Goal: Transaction & Acquisition: Purchase product/service

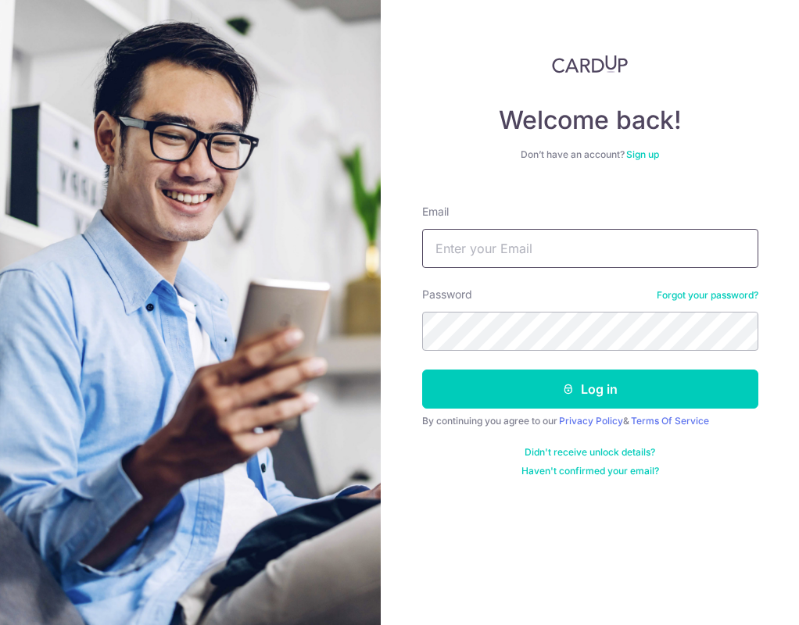
type input "[EMAIL_ADDRESS][DOMAIN_NAME]"
click at [589, 389] on button "Log in" at bounding box center [590, 389] width 336 height 39
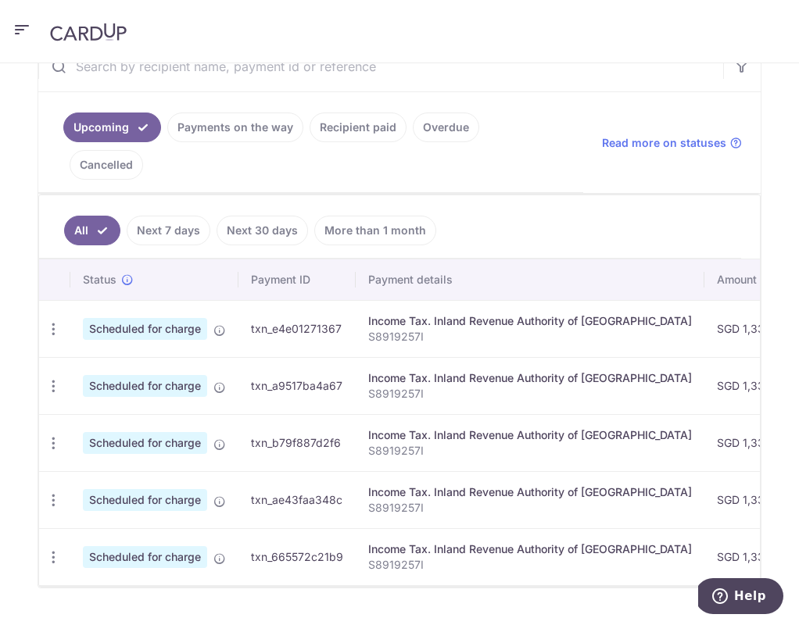
scroll to position [342, 0]
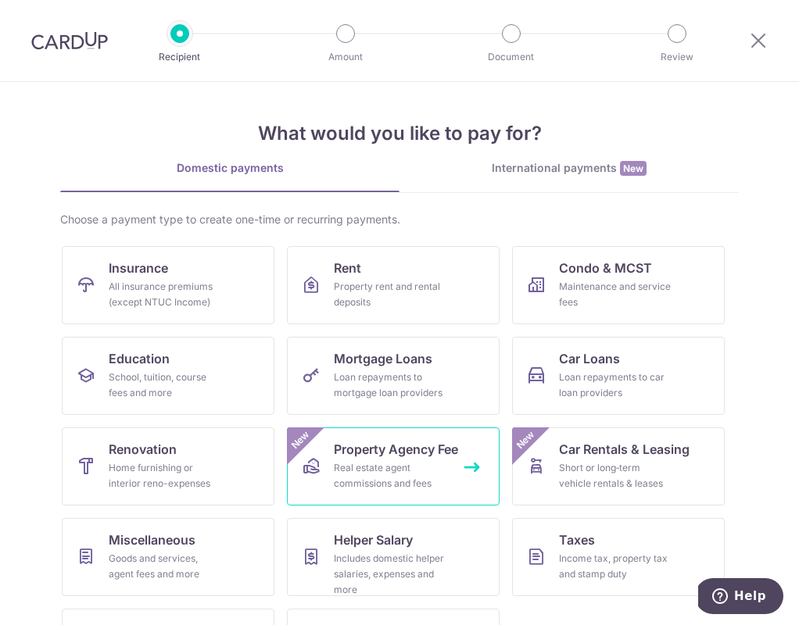
click at [413, 472] on div "Real estate agent commissions and fees" at bounding box center [390, 475] width 113 height 31
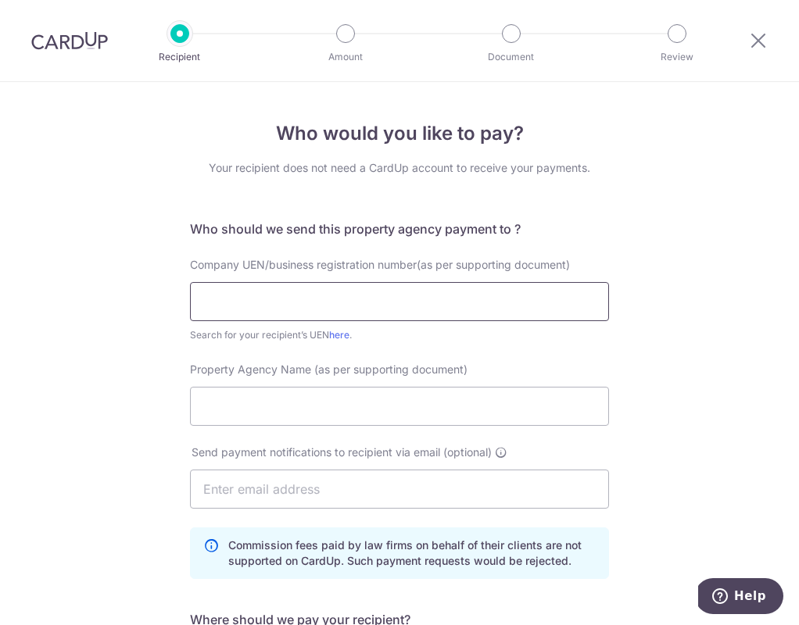
paste input "99903004H"
click at [198, 300] on input "99903004H" at bounding box center [399, 301] width 419 height 39
type input "199903004H"
paste input "PropNex Realty Pte Ltd"
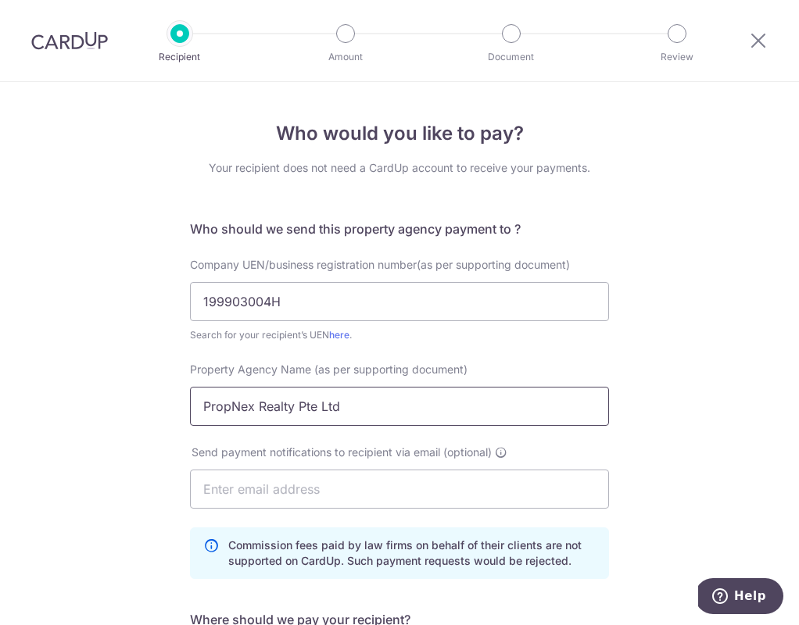
click at [280, 415] on input "PropNex Realty Pte Ltd" at bounding box center [399, 406] width 419 height 39
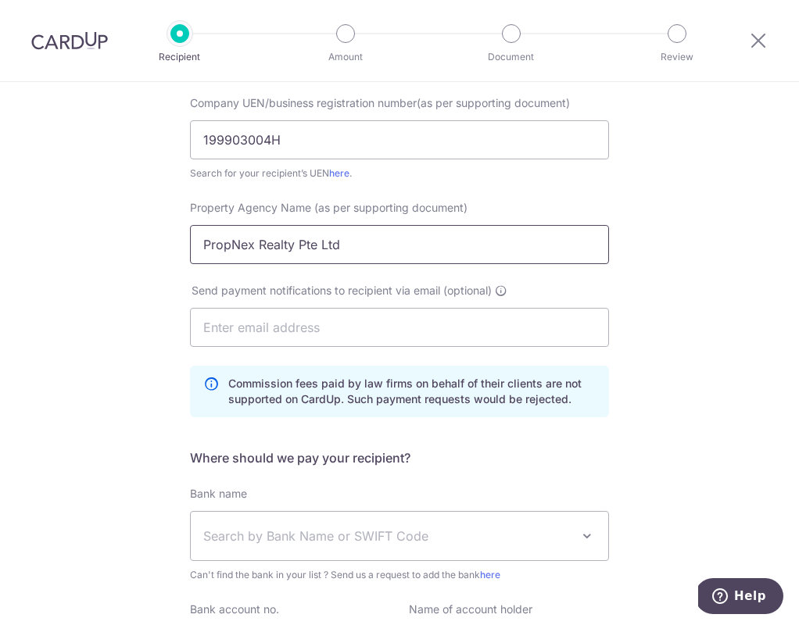
scroll to position [195, 0]
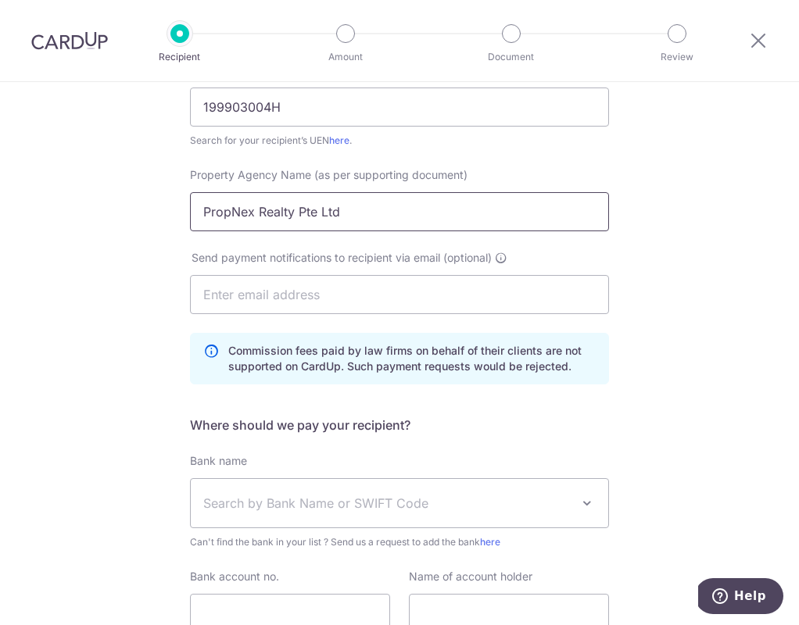
type input "PropNex Realty Pte Ltd"
click at [145, 394] on div "Who would you like to pay? Your recipient does not need a CardUp account to rec…" at bounding box center [399, 322] width 799 height 871
click at [213, 494] on span "Search by Bank Name or SWIFT Code" at bounding box center [386, 503] width 367 height 19
click at [138, 445] on div "Who would you like to pay? Your recipient does not need a CardUp account to rec…" at bounding box center [399, 322] width 799 height 871
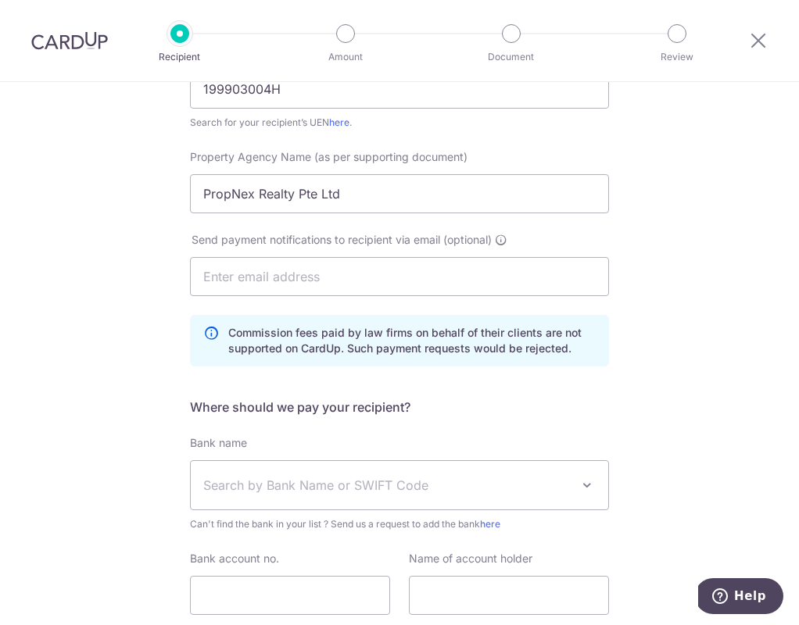
scroll to position [257, 0]
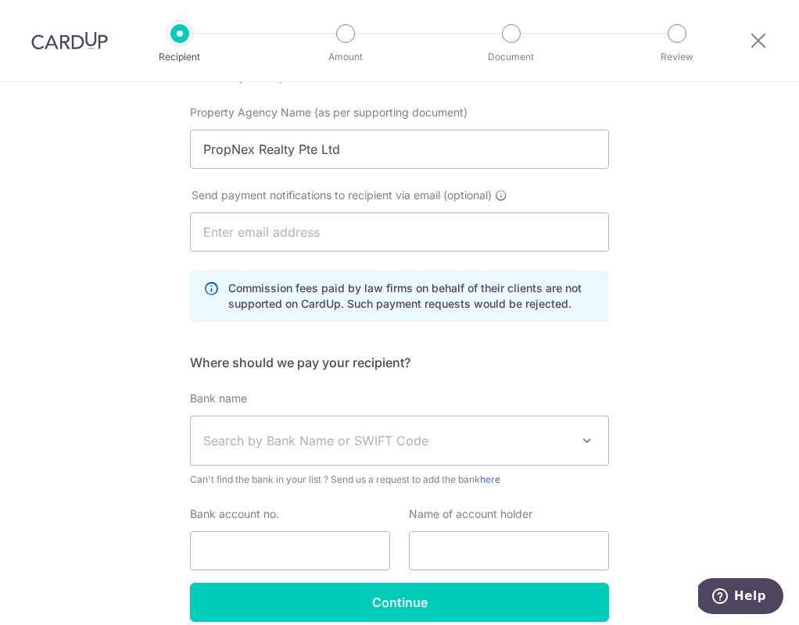
click at [397, 438] on span "Search by Bank Name or SWIFT Code" at bounding box center [386, 440] width 367 height 19
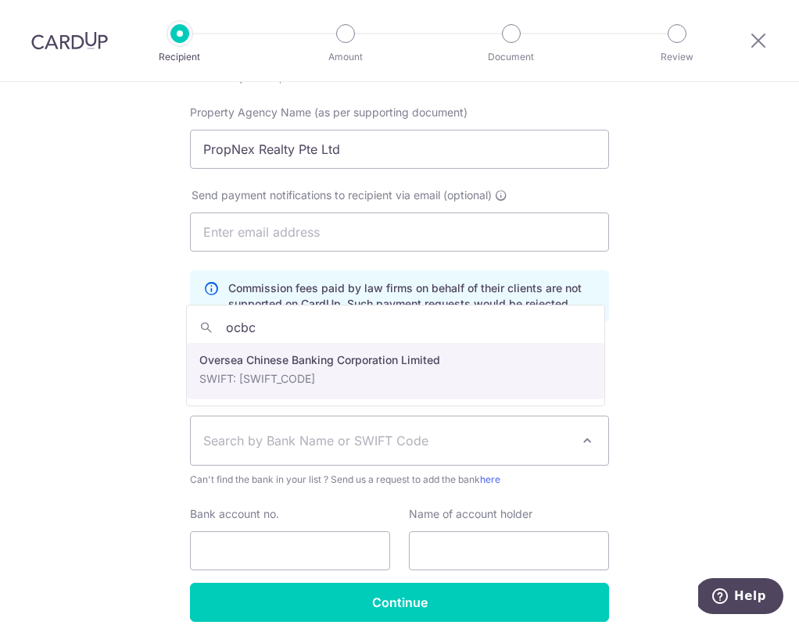
type input "ocbc"
select select "12"
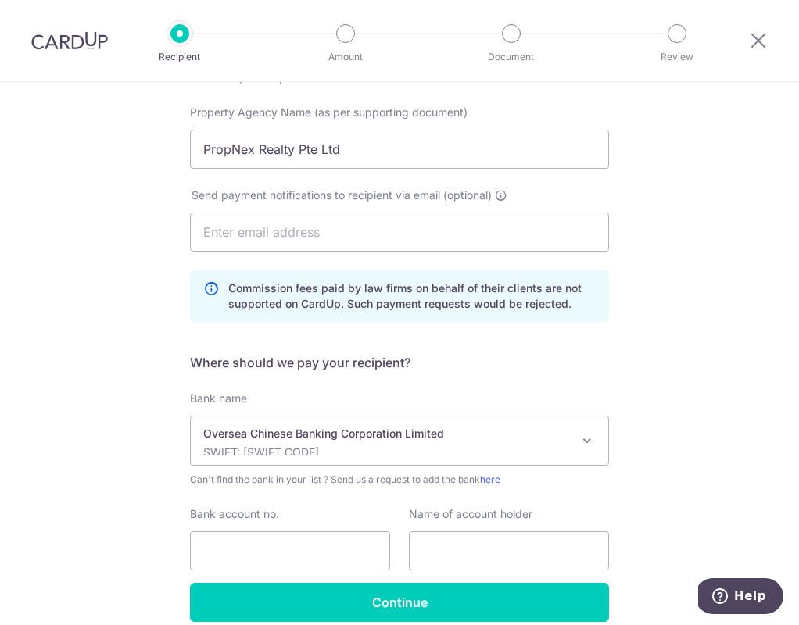
click at [217, 431] on p "Oversea Chinese Banking Corporation Limited" at bounding box center [386, 434] width 367 height 16
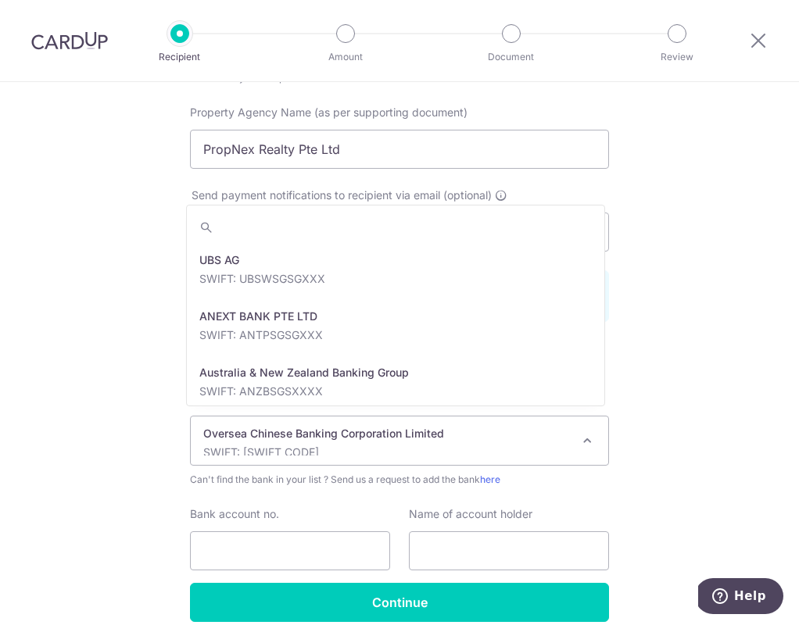
scroll to position [2532, 0]
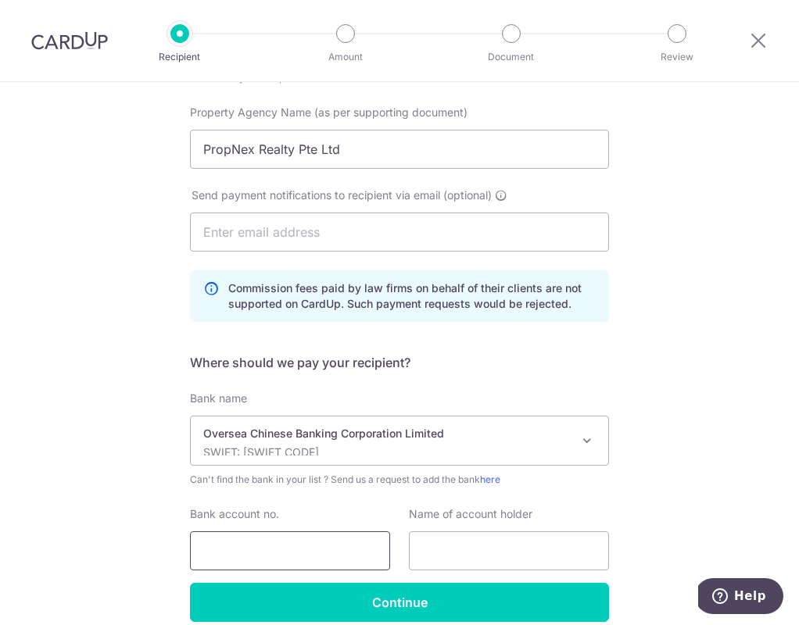
click at [235, 552] on input "Bank account no." at bounding box center [290, 550] width 200 height 39
paste input "501-807-101-001"
type input "501-807-101-001"
paste input "PropNex Realty Pte Ltd"
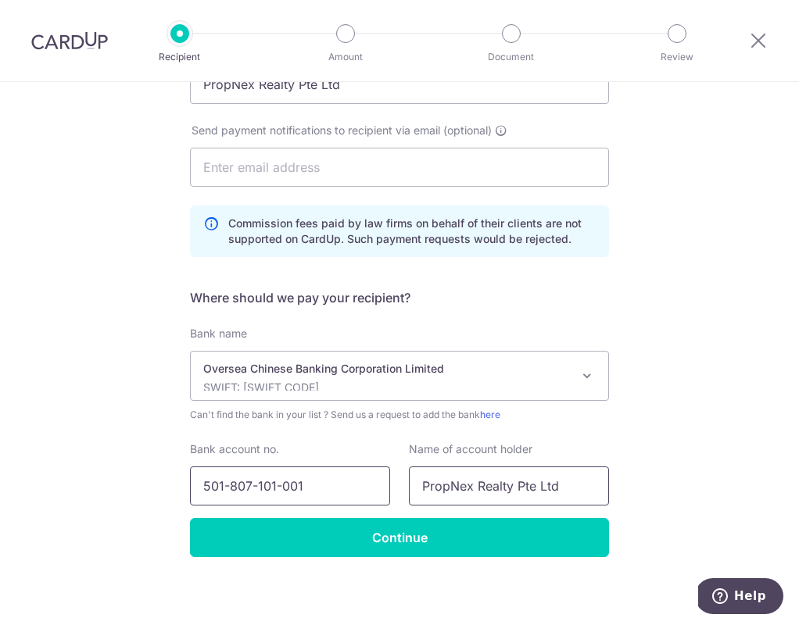
scroll to position [321, 0]
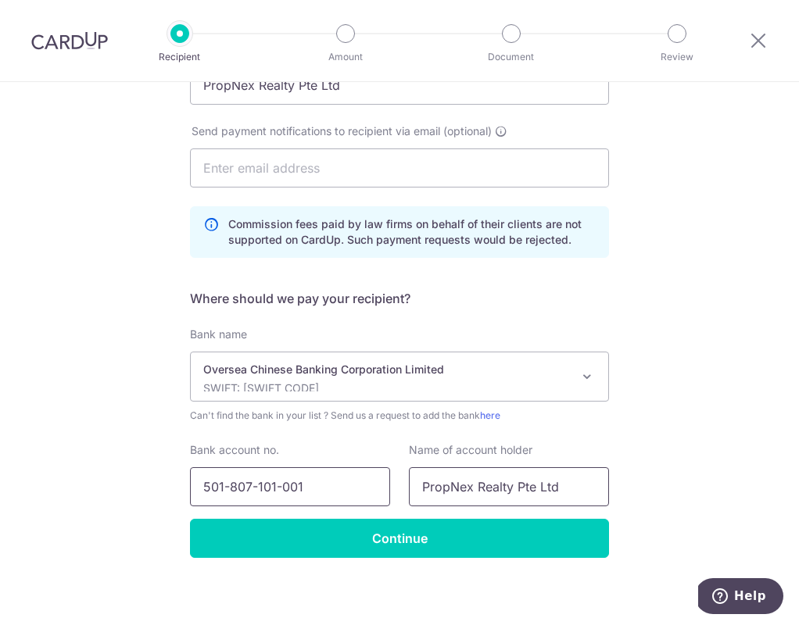
type input "PropNex Realty Pte Ltd"
click at [327, 477] on input "501-807-101-001" at bounding box center [290, 486] width 200 height 39
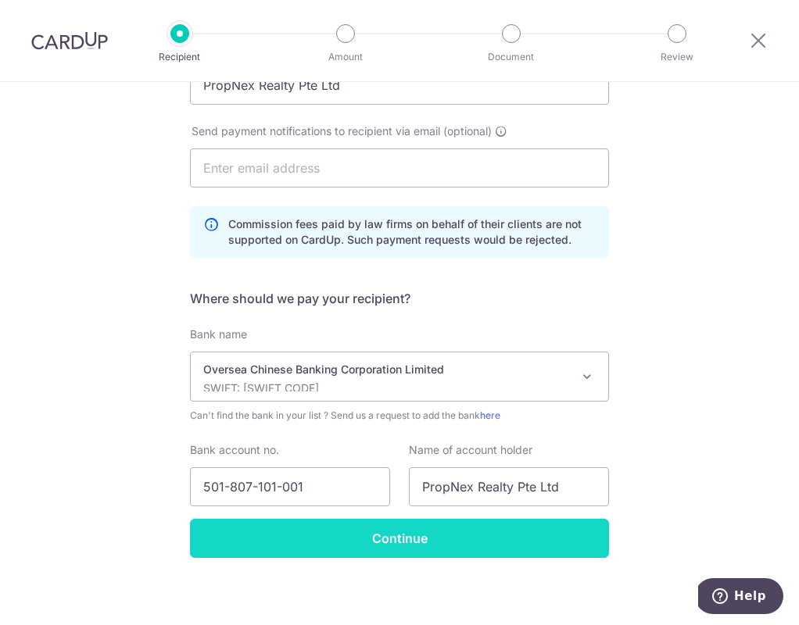
click at [270, 534] on input "Continue" at bounding box center [399, 538] width 419 height 39
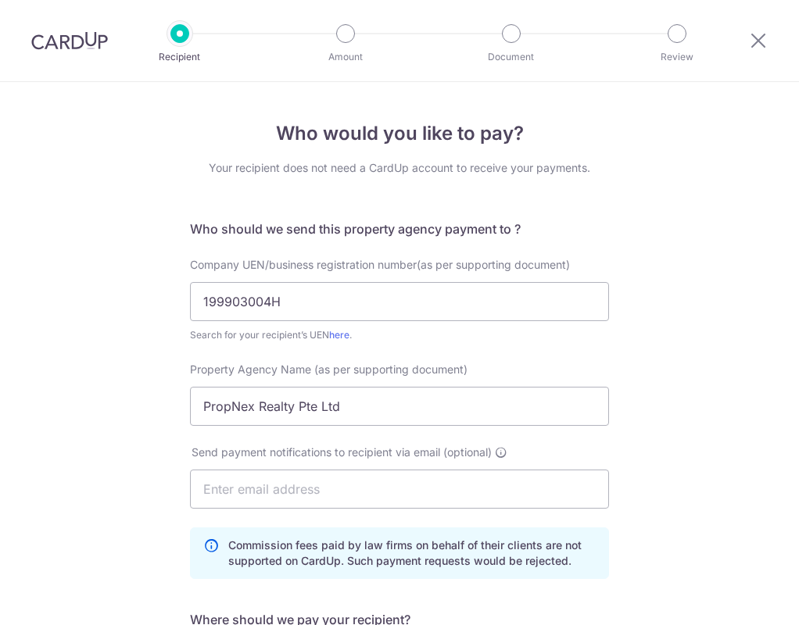
scroll to position [359, 0]
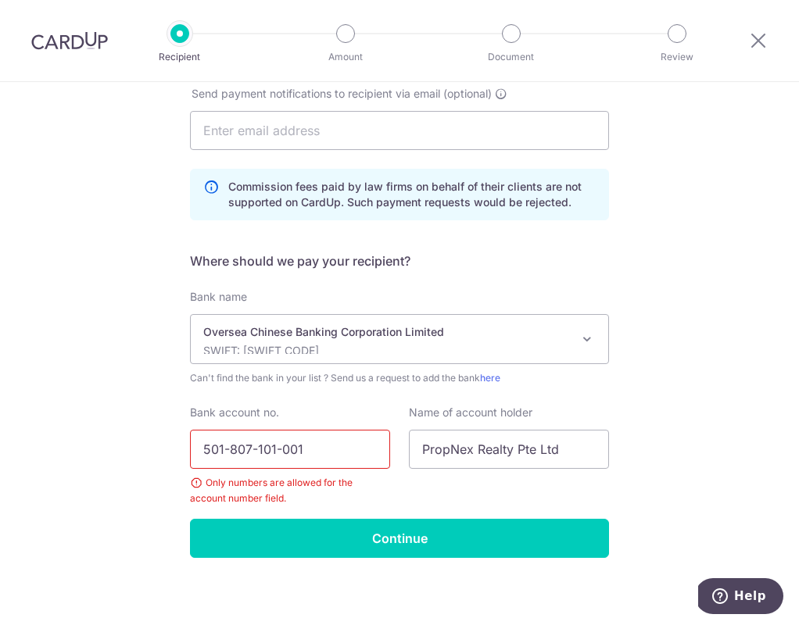
click at [205, 443] on input "501-807-101-001" at bounding box center [290, 449] width 200 height 39
click at [227, 440] on input "501-807-101-001" at bounding box center [290, 449] width 200 height 39
click at [250, 444] on input "501807-101-001" at bounding box center [290, 449] width 200 height 39
click at [270, 445] on input "501807101-001" at bounding box center [290, 449] width 200 height 39
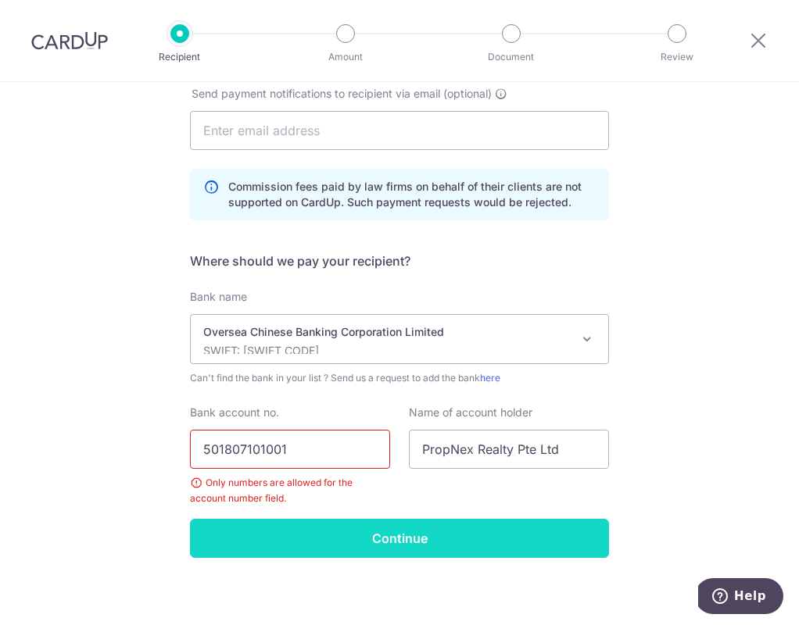
type input "501807101001"
click at [294, 527] on input "Continue" at bounding box center [399, 538] width 419 height 39
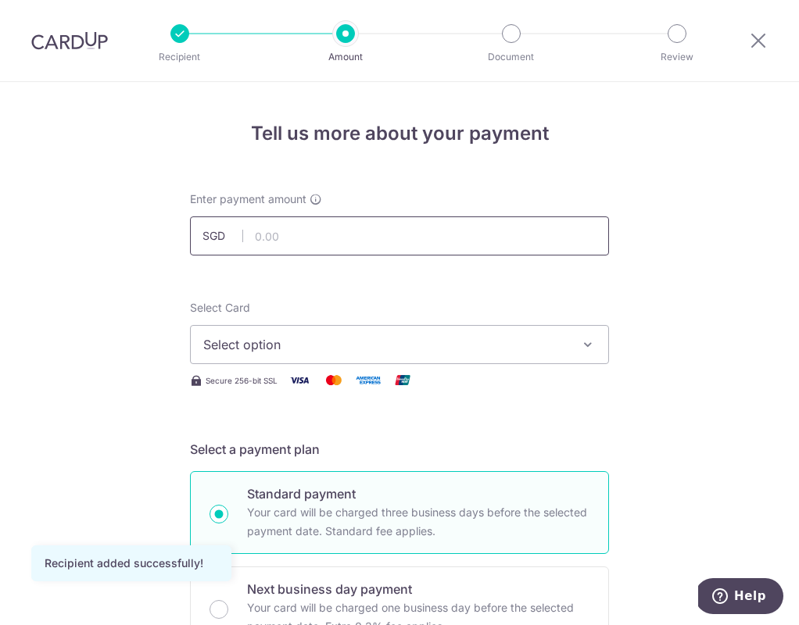
click at [266, 234] on input "text" at bounding box center [399, 235] width 419 height 39
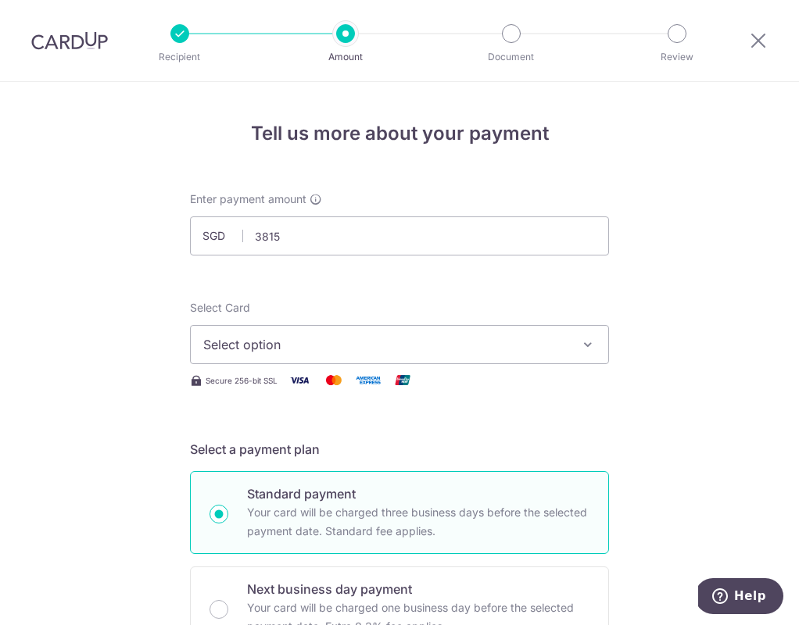
type input "3,815.00"
click at [372, 327] on button "Select option" at bounding box center [399, 344] width 419 height 39
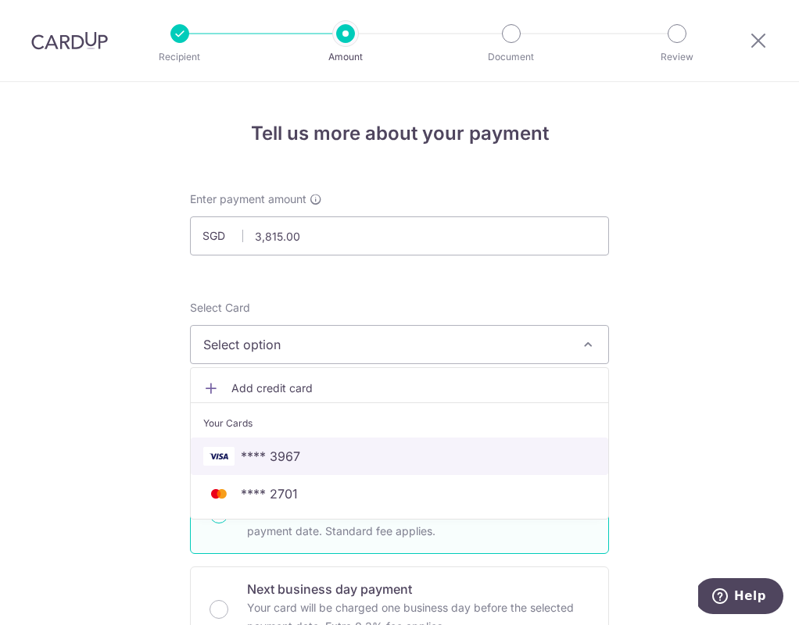
click at [296, 453] on span "**** 3967" at bounding box center [399, 456] width 392 height 19
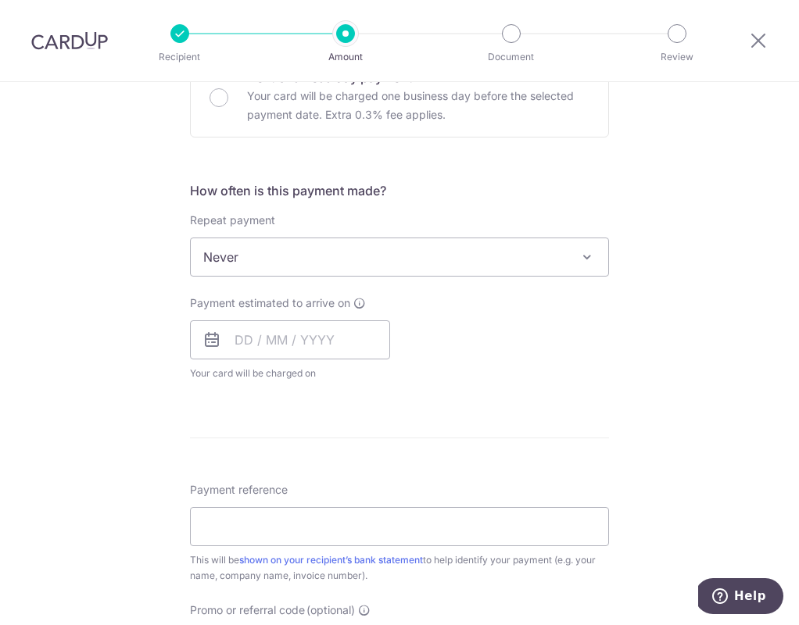
scroll to position [514, 0]
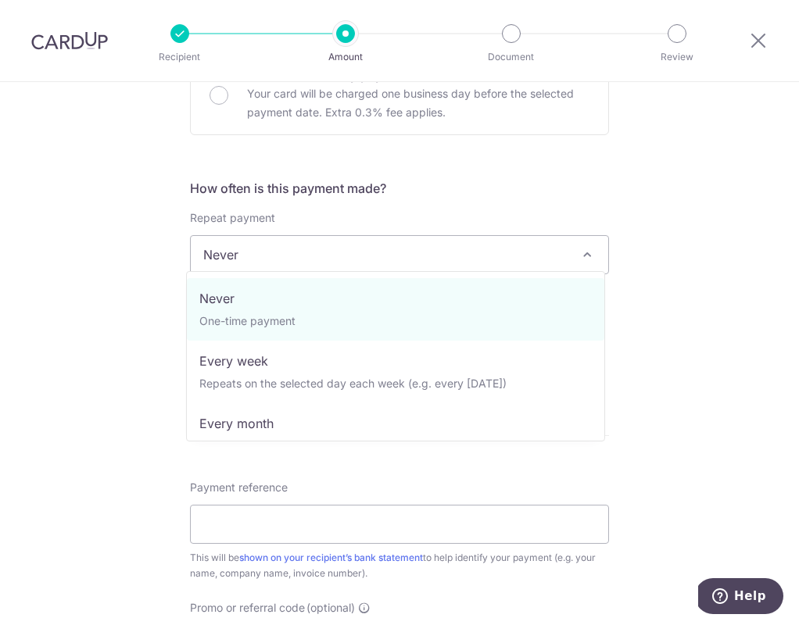
click at [259, 262] on span "Never" at bounding box center [399, 255] width 417 height 38
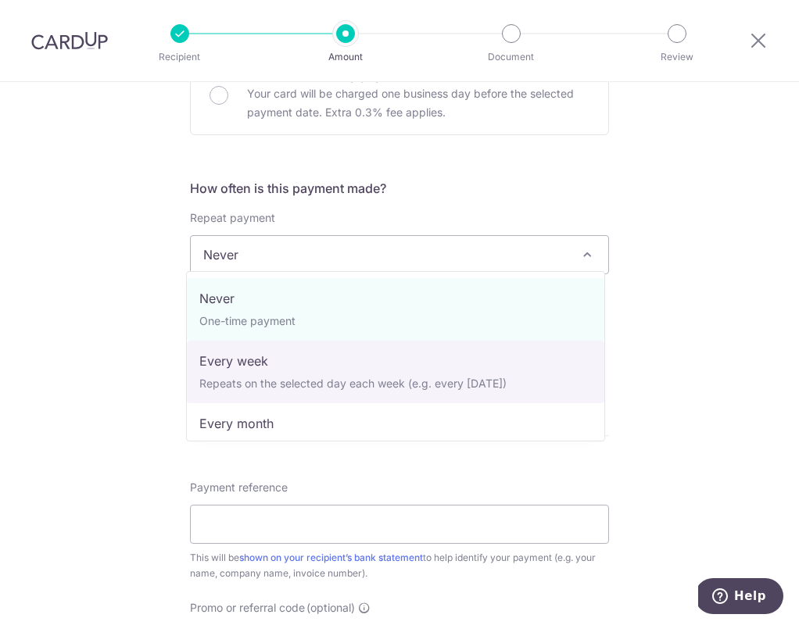
select select "2"
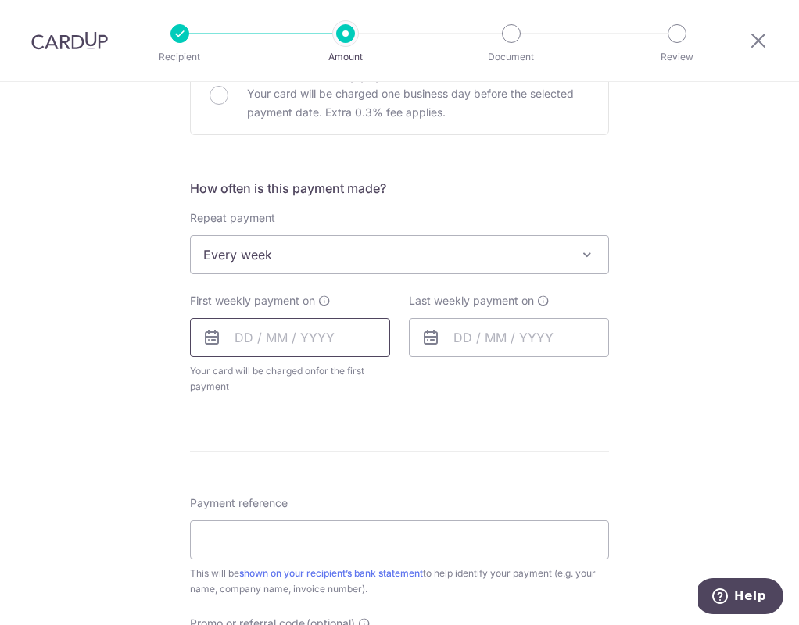
click at [238, 327] on input "text" at bounding box center [290, 337] width 200 height 39
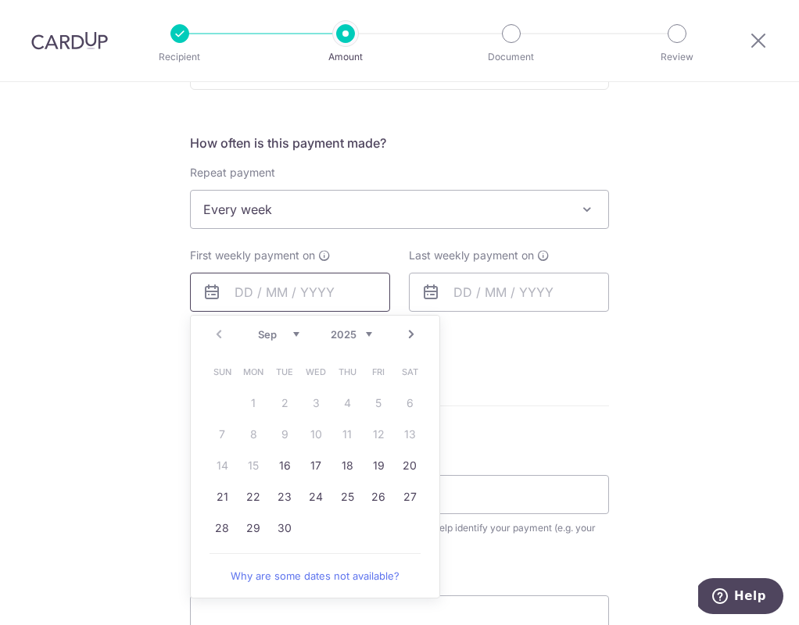
scroll to position [568, 0]
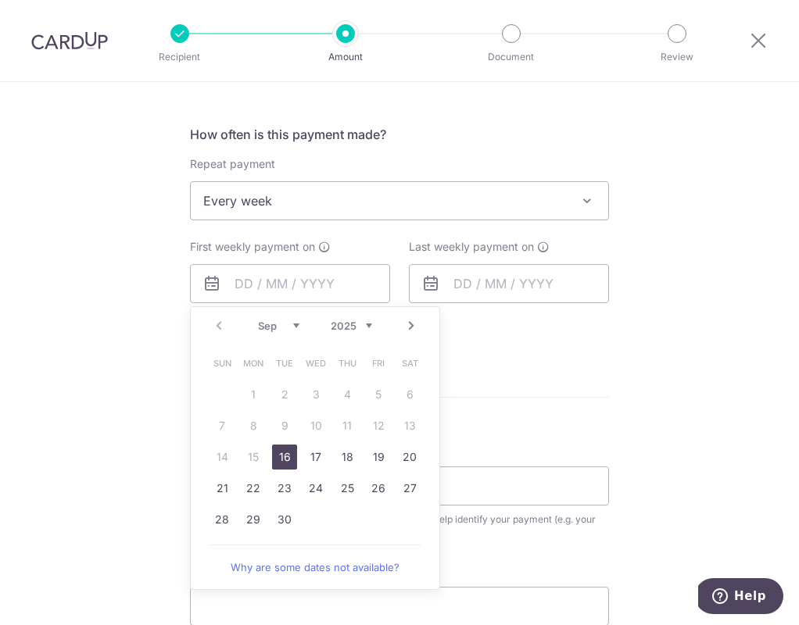
click at [277, 445] on link "16" at bounding box center [284, 457] width 25 height 25
type input "[DATE]"
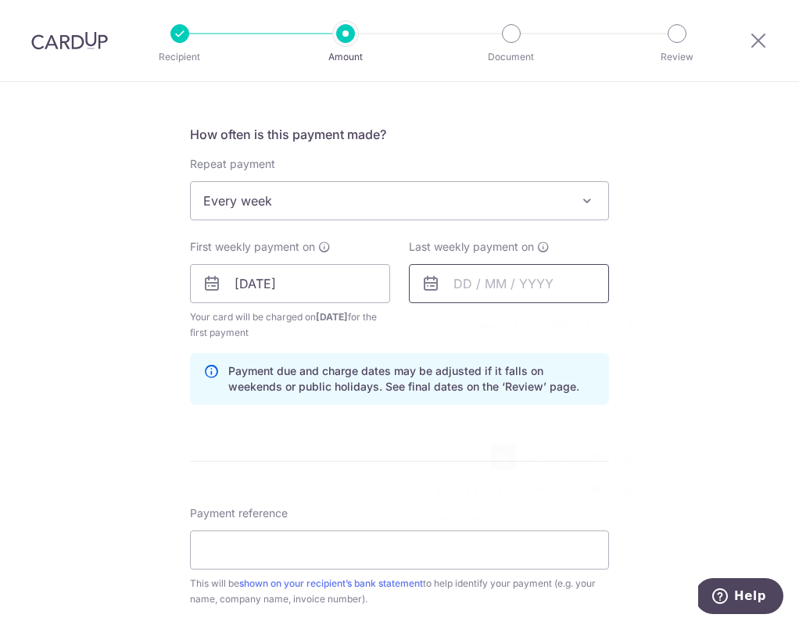
click at [464, 288] on input "text" at bounding box center [509, 283] width 200 height 39
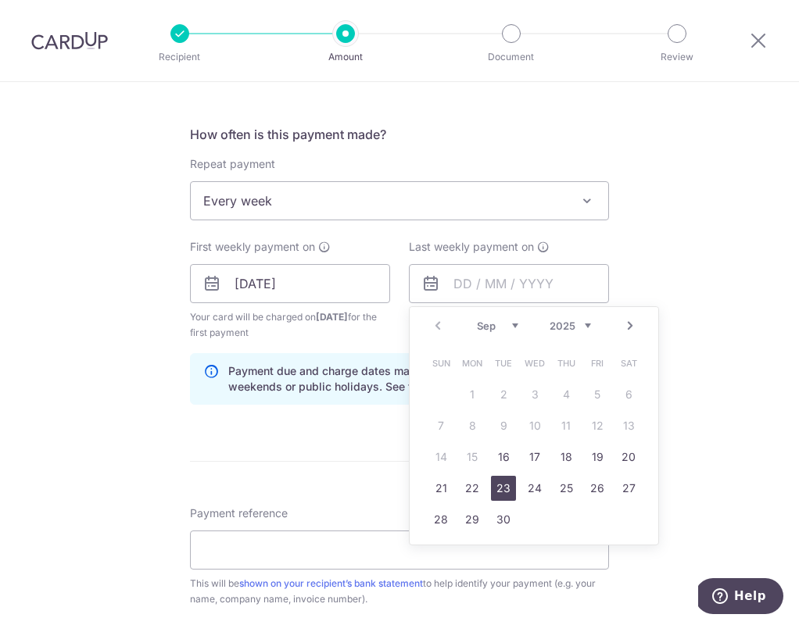
click at [497, 482] on link "23" at bounding box center [503, 488] width 25 height 25
type input "[DATE]"
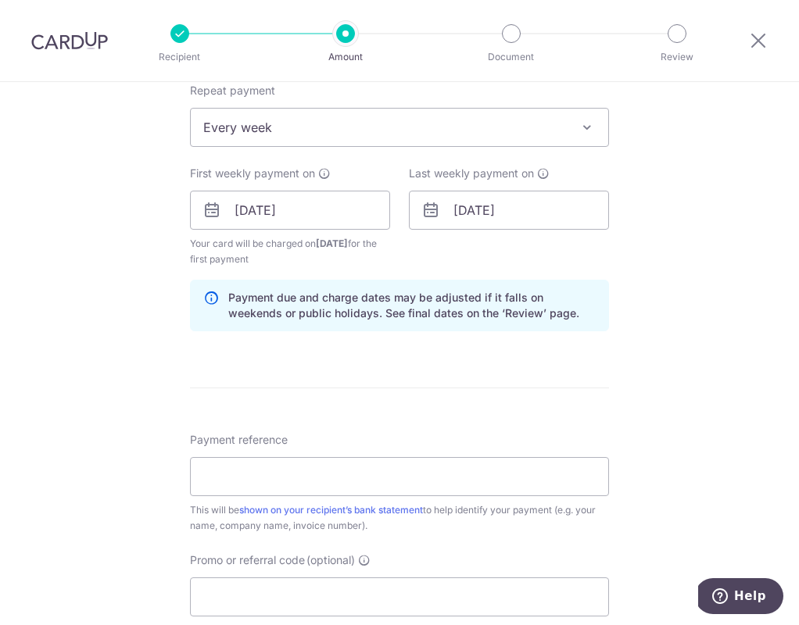
scroll to position [660, 0]
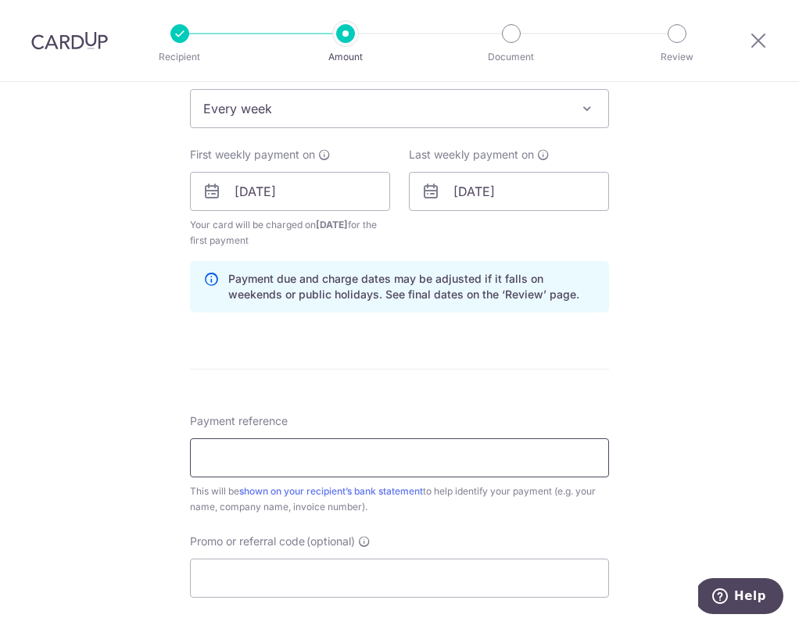
click at [202, 438] on input "Payment reference" at bounding box center [399, 457] width 419 height 39
paste input "IX250903891"
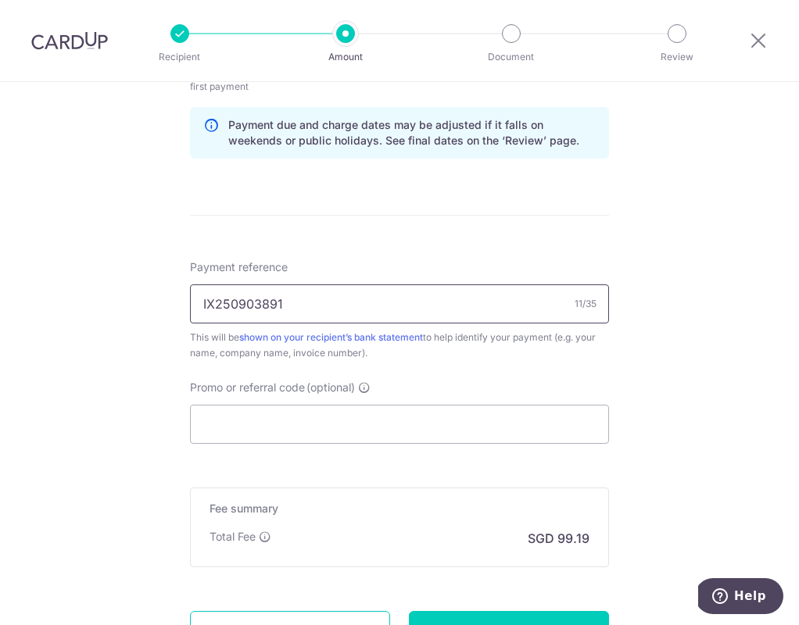
scroll to position [817, 0]
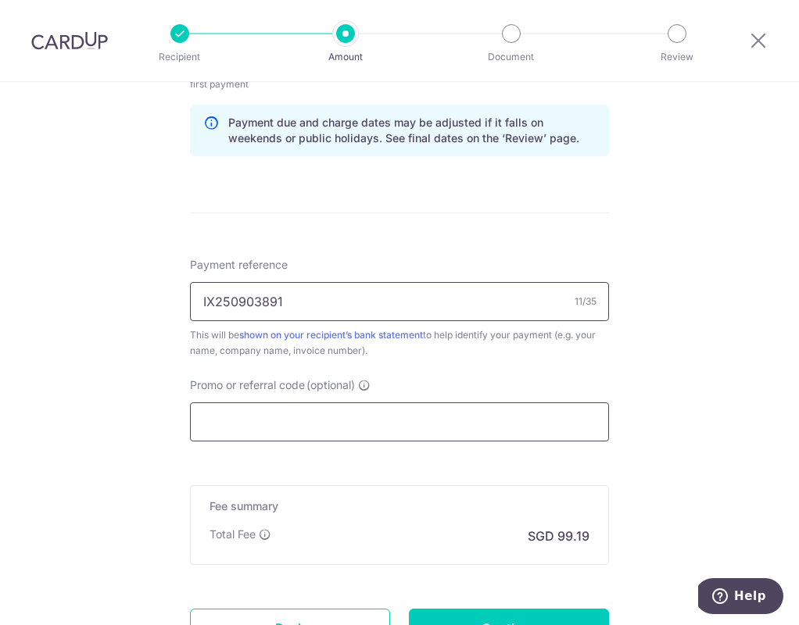
type input "IX250903891"
click at [317, 427] on input "Promo or referral code (optional)" at bounding box center [399, 421] width 419 height 39
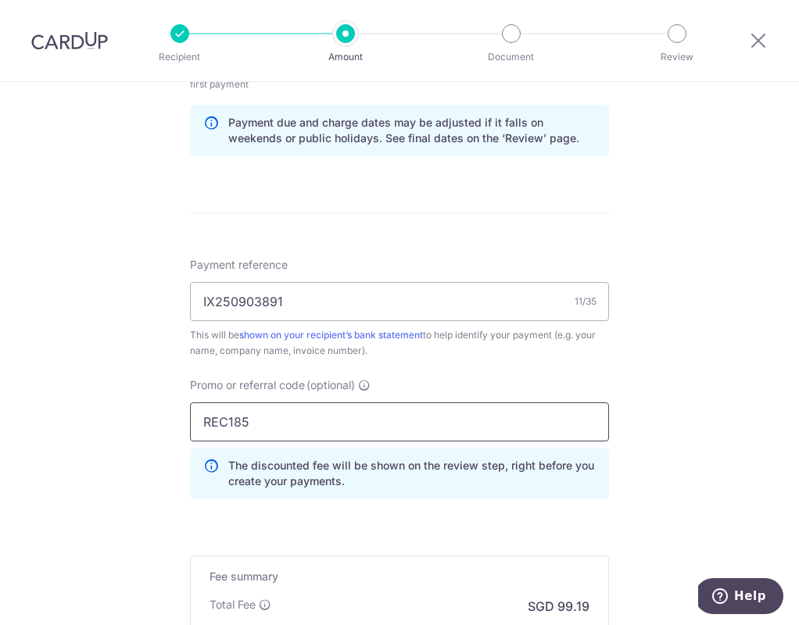
type input "REC185"
click at [125, 438] on div "Tell us more about your payment Enter payment amount SGD 3,815.00 3815.00 Recip…" at bounding box center [399, 50] width 799 height 1570
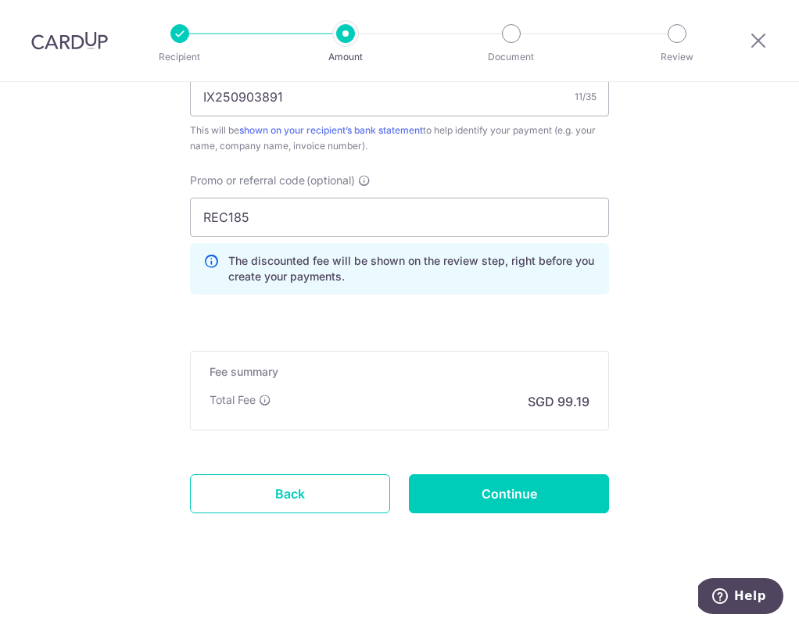
scroll to position [1021, 0]
click at [238, 418] on div "Fee summary Base fee Extend fee Next-day fee Total Fee SGD 99.19" at bounding box center [399, 392] width 419 height 80
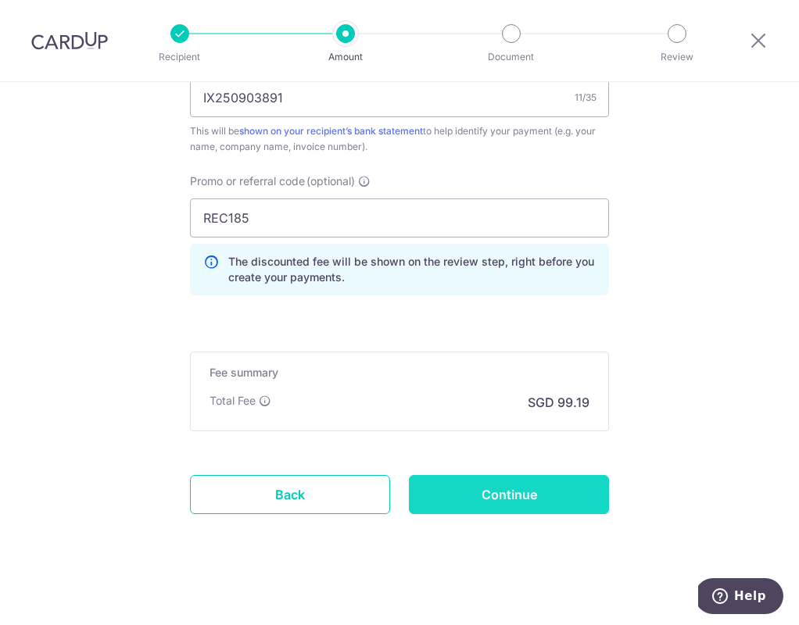
click at [457, 495] on input "Continue" at bounding box center [509, 494] width 200 height 39
type input "Create Schedule"
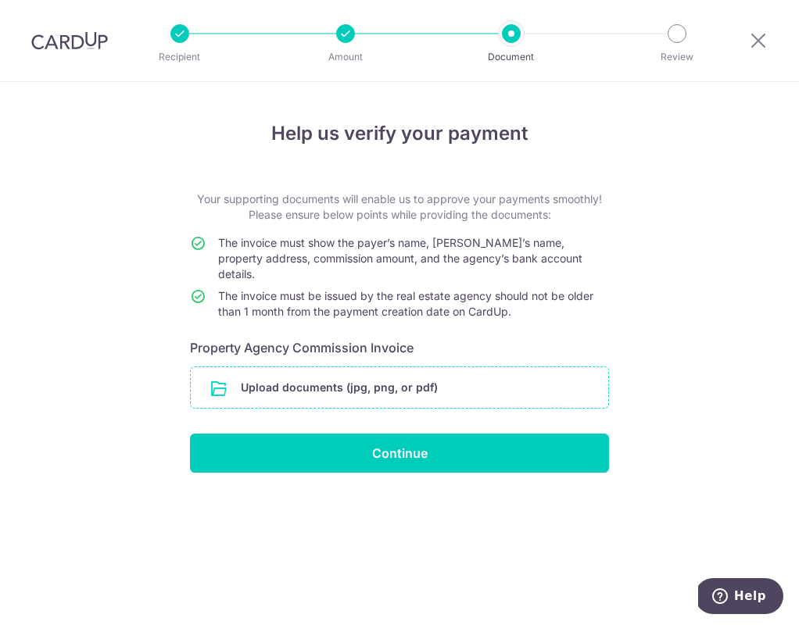
click at [341, 367] on input "file" at bounding box center [399, 387] width 417 height 41
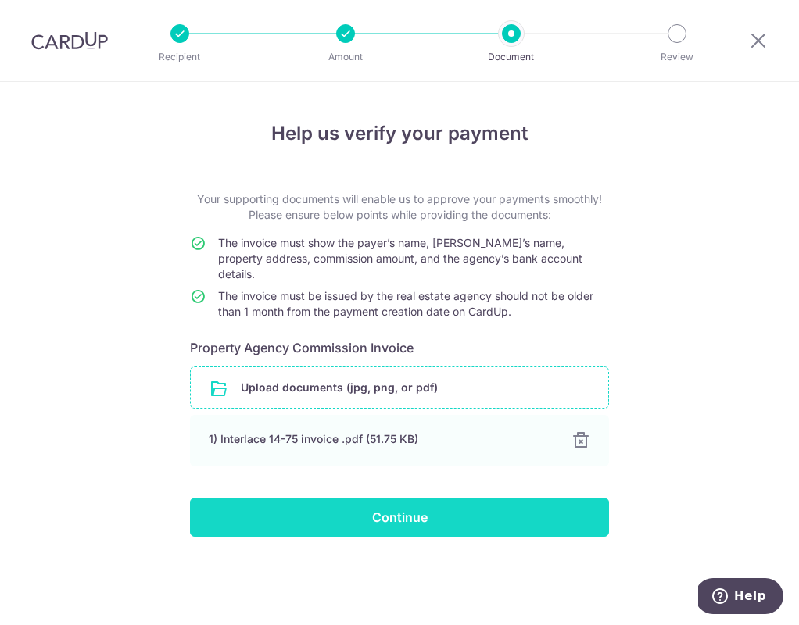
click at [413, 498] on input "Continue" at bounding box center [399, 517] width 419 height 39
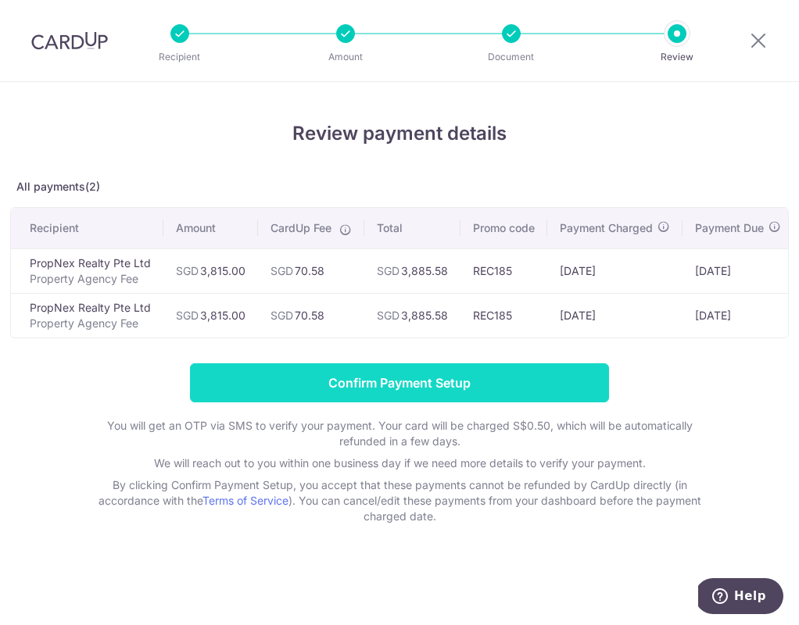
click at [444, 402] on input "Confirm Payment Setup" at bounding box center [399, 382] width 419 height 39
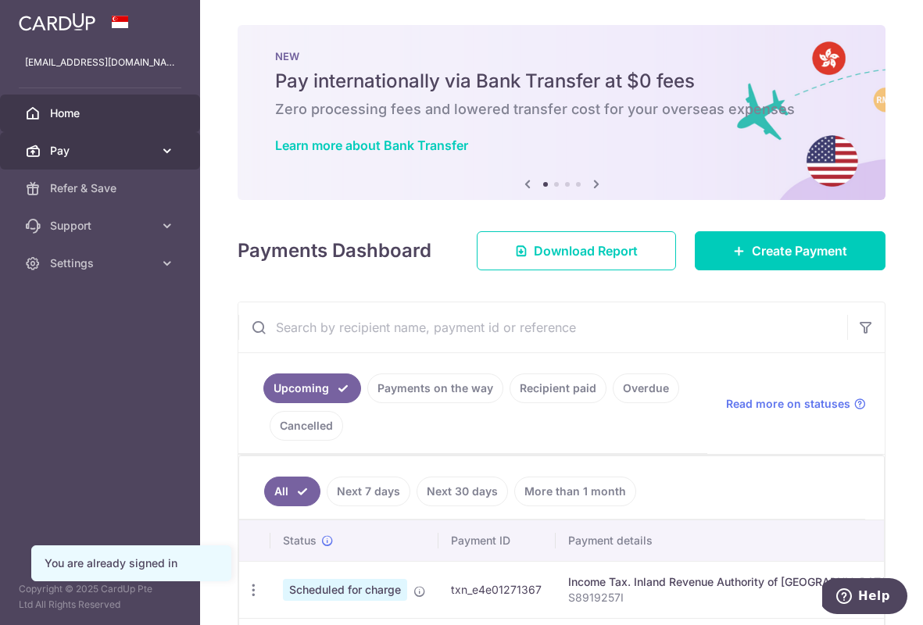
click at [70, 158] on span "Pay" at bounding box center [101, 151] width 103 height 16
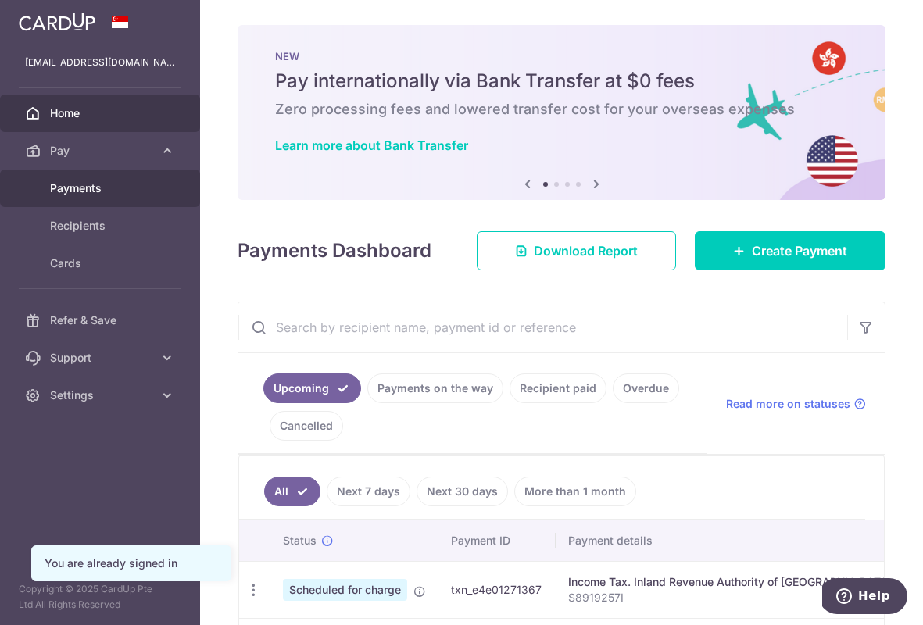
click at [71, 203] on link "Payments" at bounding box center [100, 189] width 200 height 38
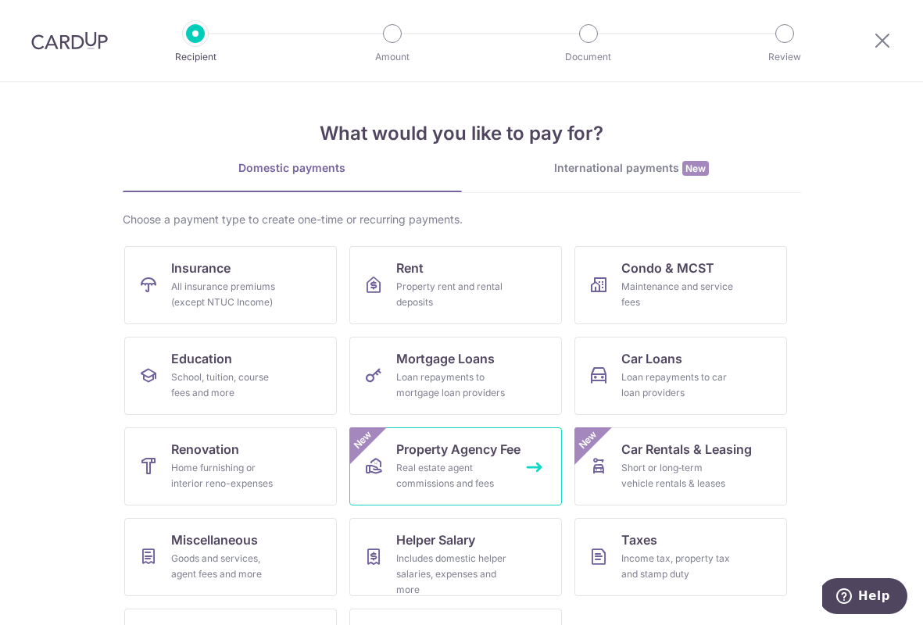
click at [410, 458] on span "Property Agency Fee" at bounding box center [458, 449] width 124 height 19
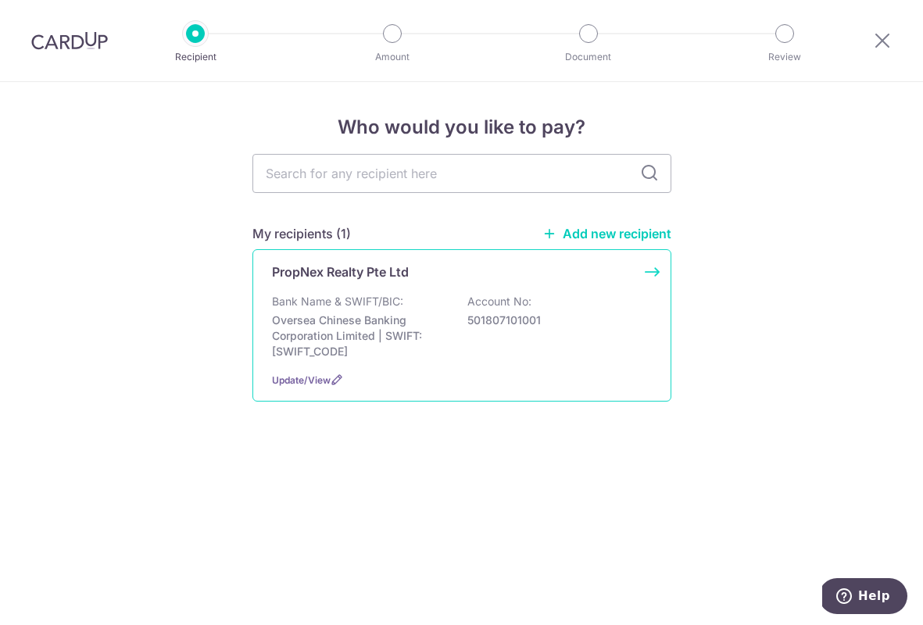
click at [341, 329] on p "Oversea Chinese Banking Corporation Limited | SWIFT: [SWIFT_CODE]" at bounding box center [359, 336] width 175 height 47
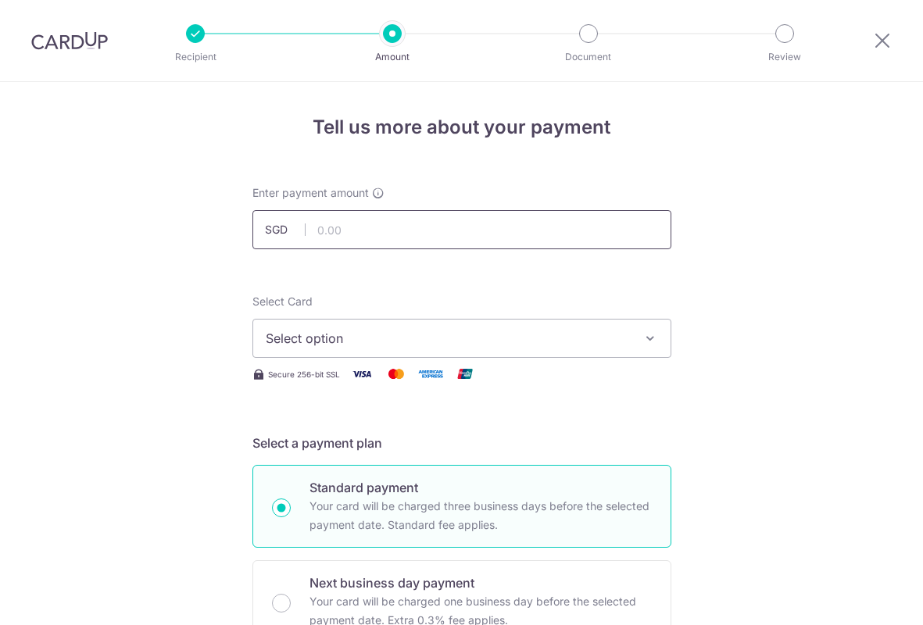
click at [338, 214] on input "text" at bounding box center [461, 229] width 419 height 39
type input "3,815.00"
click at [331, 322] on button "Select option" at bounding box center [461, 338] width 419 height 39
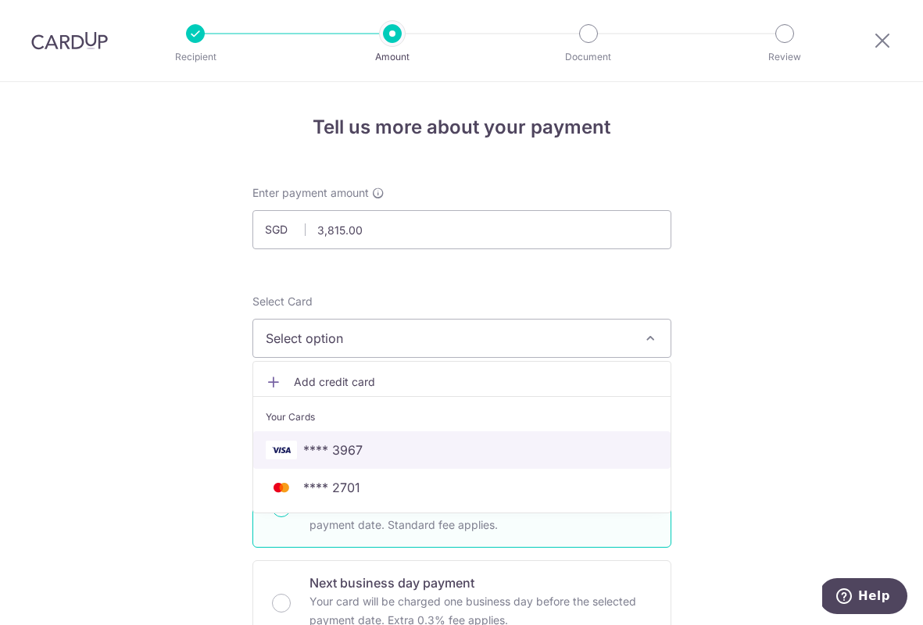
click at [329, 456] on span "**** 3967" at bounding box center [332, 450] width 59 height 19
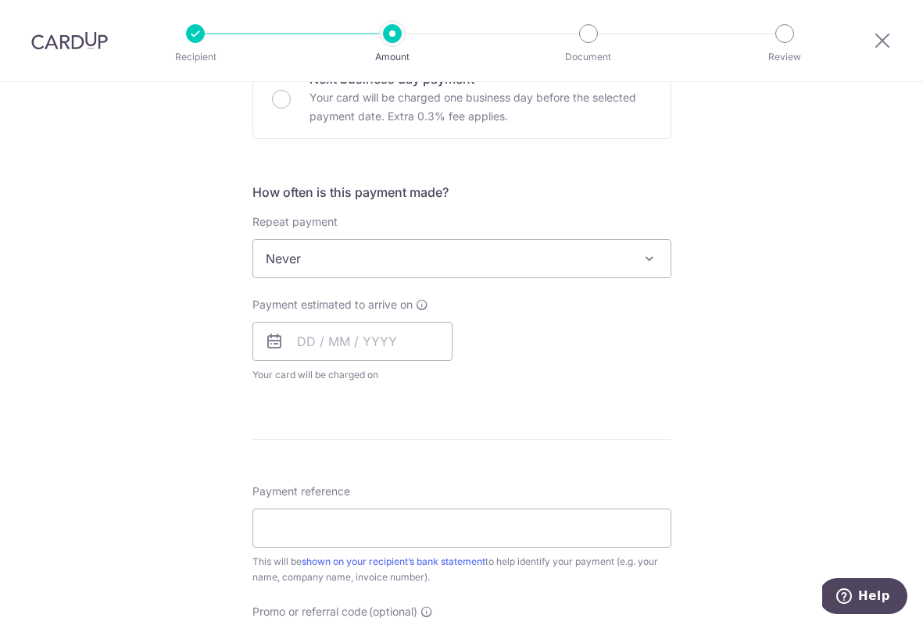
scroll to position [507, 0]
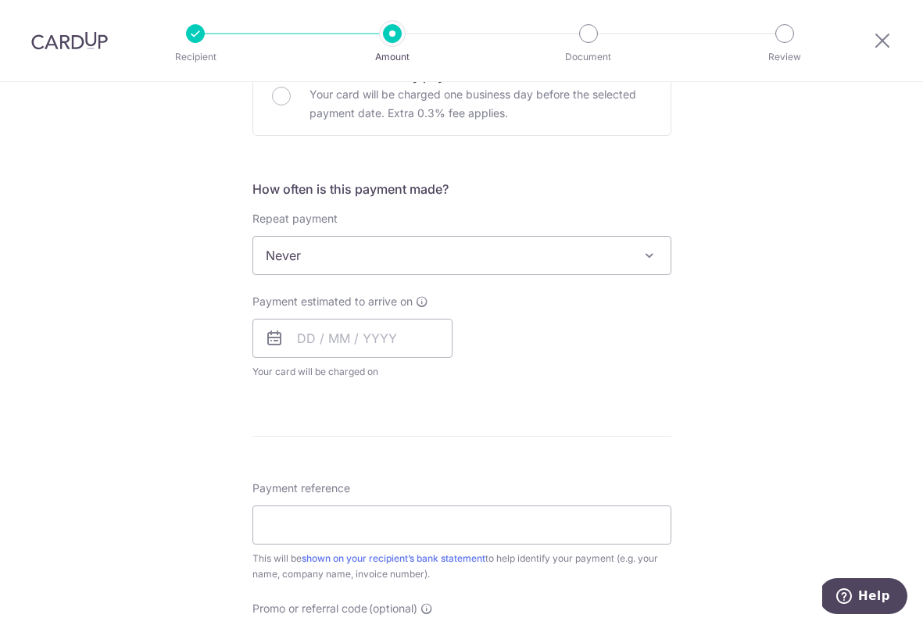
click at [302, 263] on span "Never" at bounding box center [461, 256] width 417 height 38
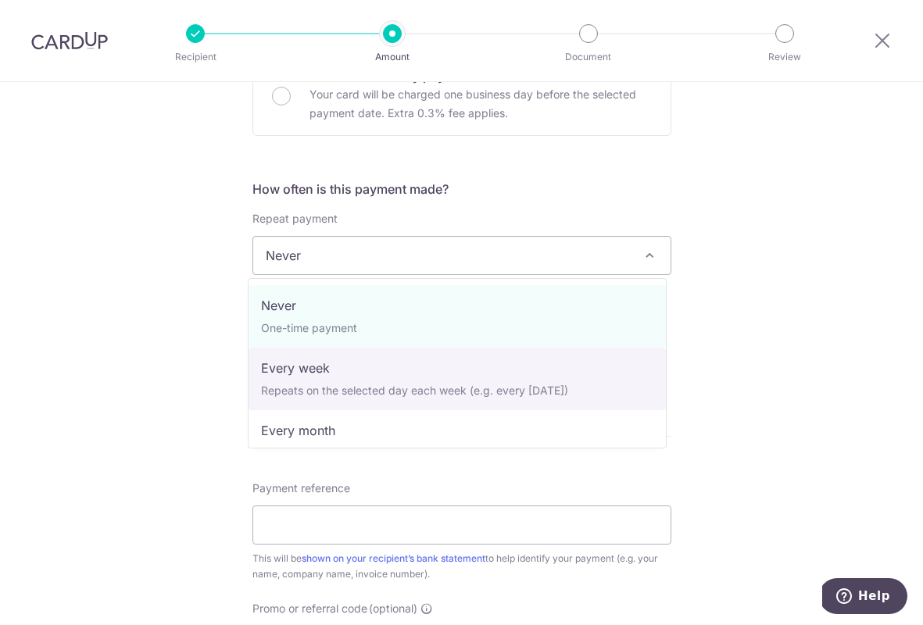
select select "2"
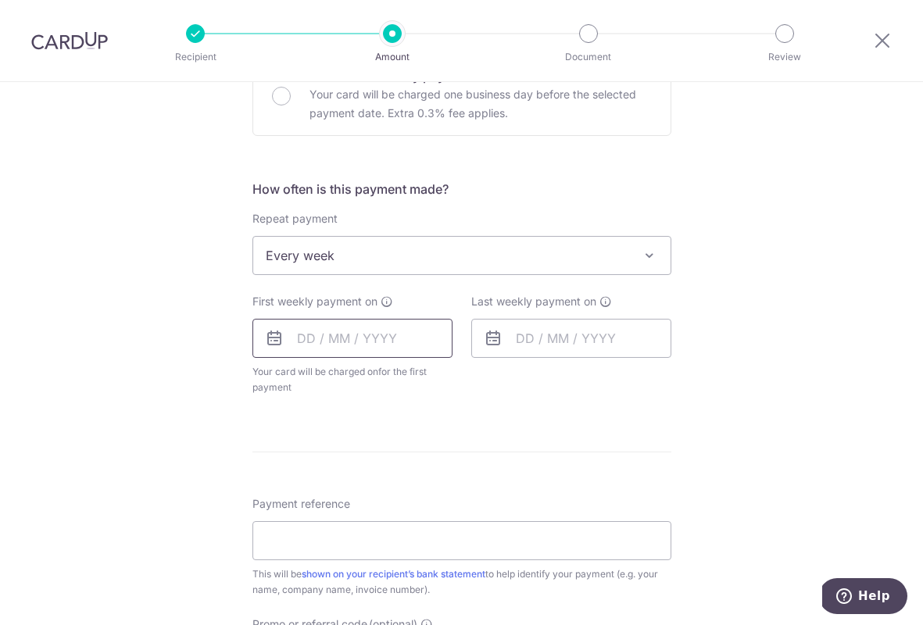
click at [334, 347] on input "text" at bounding box center [352, 338] width 200 height 39
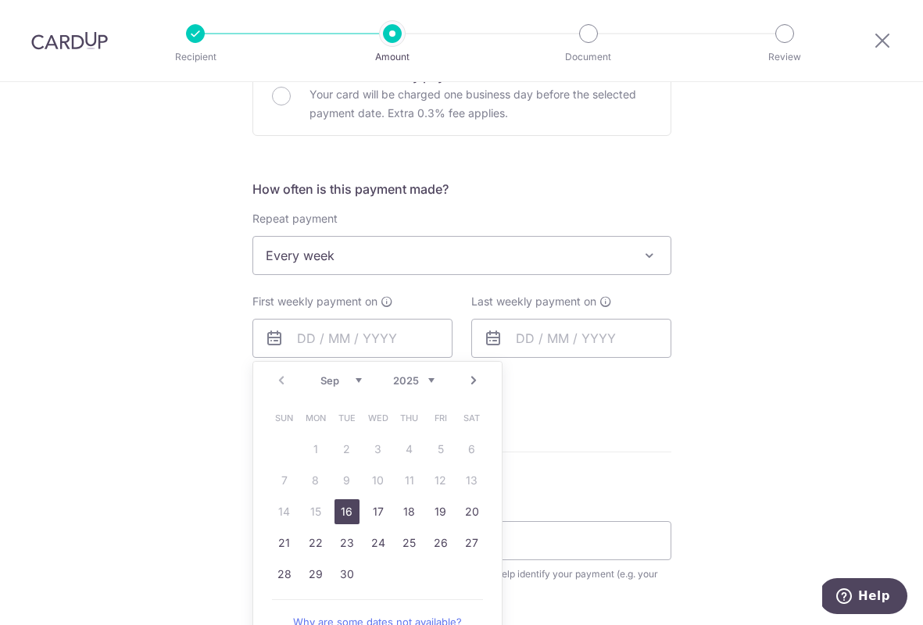
click at [347, 505] on link "16" at bounding box center [346, 511] width 25 height 25
type input "[DATE]"
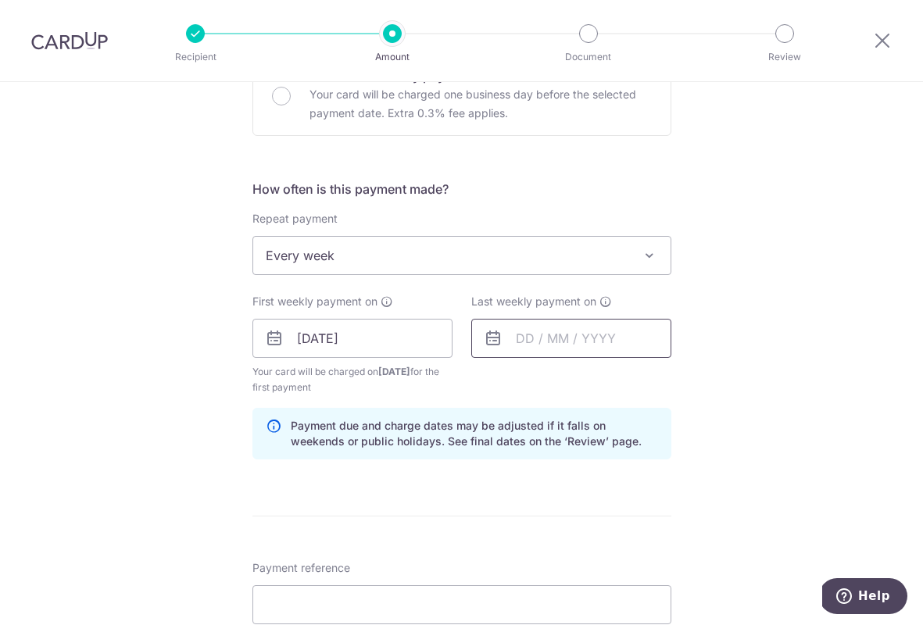
click at [536, 332] on input "text" at bounding box center [571, 338] width 200 height 39
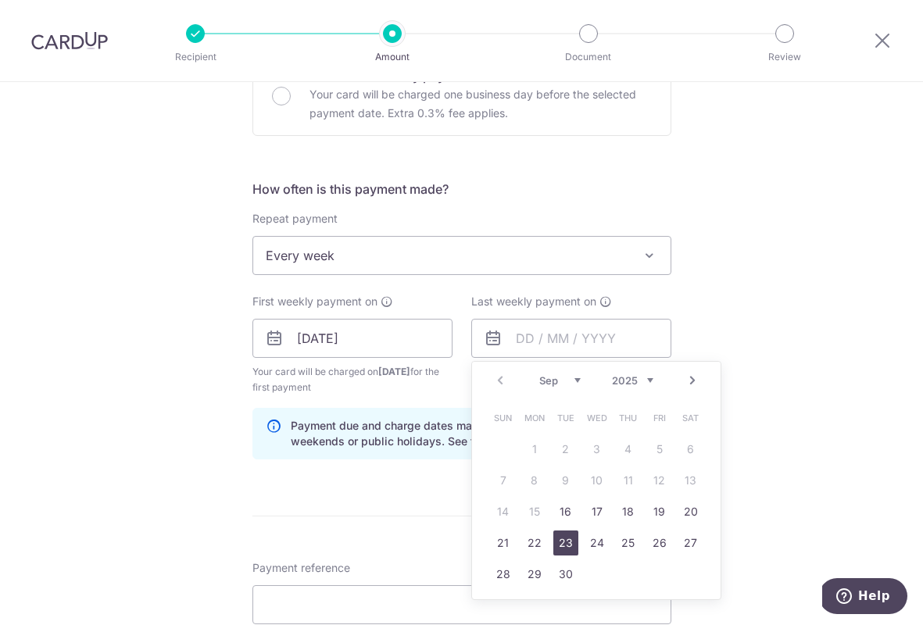
click at [563, 539] on link "23" at bounding box center [565, 543] width 25 height 25
type input "[DATE]"
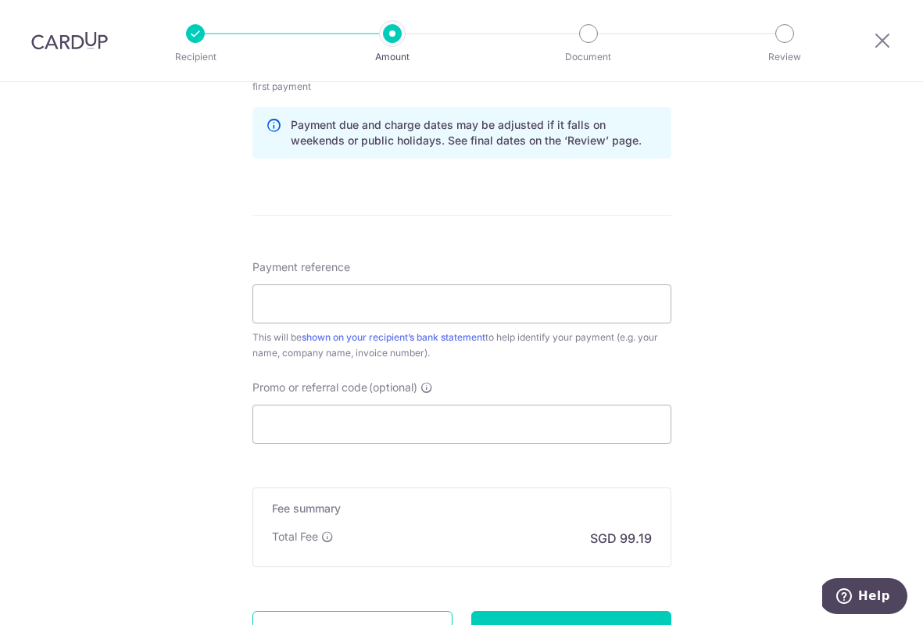
scroll to position [810, 0]
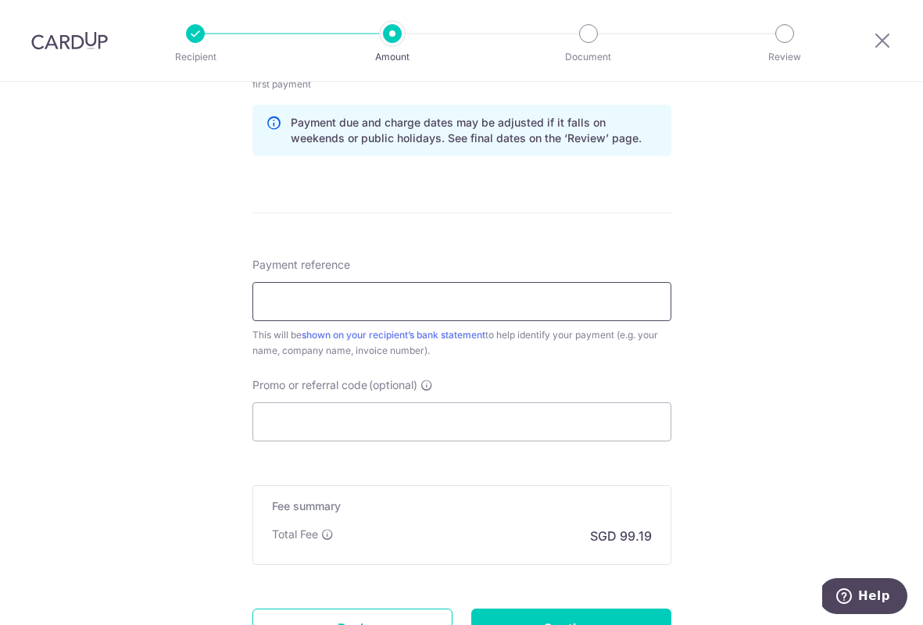
click at [266, 302] on input "Payment reference" at bounding box center [461, 301] width 419 height 39
paste input "IX250903891"
type input "IX250903891"
click at [341, 420] on input "Promo or referral code (optional)" at bounding box center [461, 421] width 419 height 39
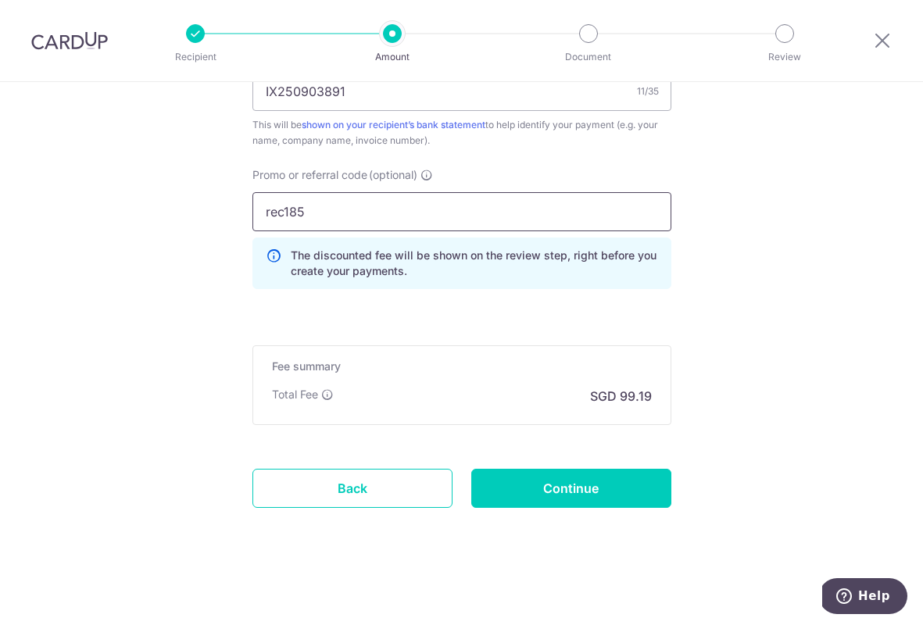
scroll to position [1021, 0]
type input "rec185"
click at [606, 502] on input "Continue" at bounding box center [571, 488] width 200 height 39
type input "Create Schedule"
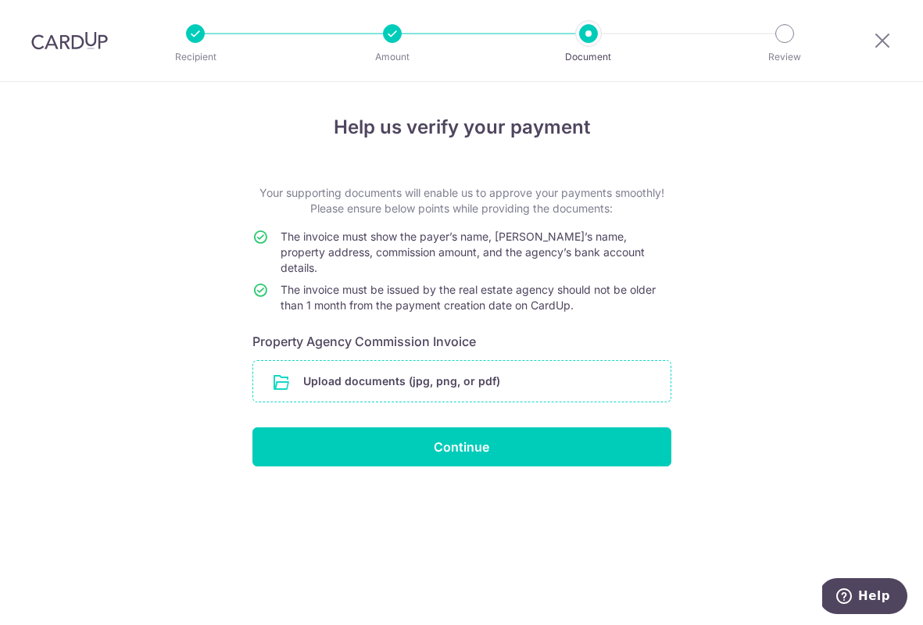
click at [382, 374] on input "file" at bounding box center [461, 381] width 417 height 41
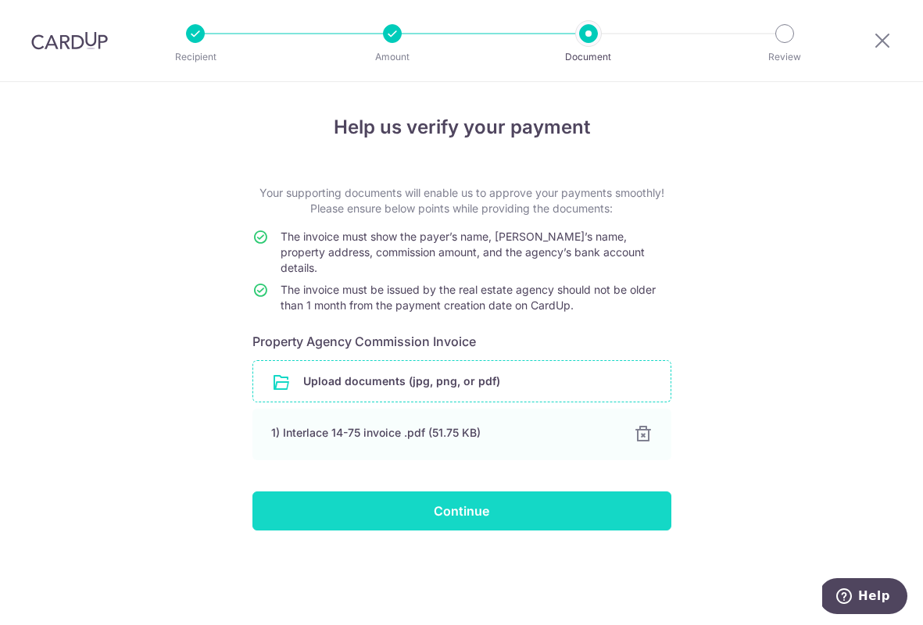
click at [501, 504] on input "Continue" at bounding box center [461, 511] width 419 height 39
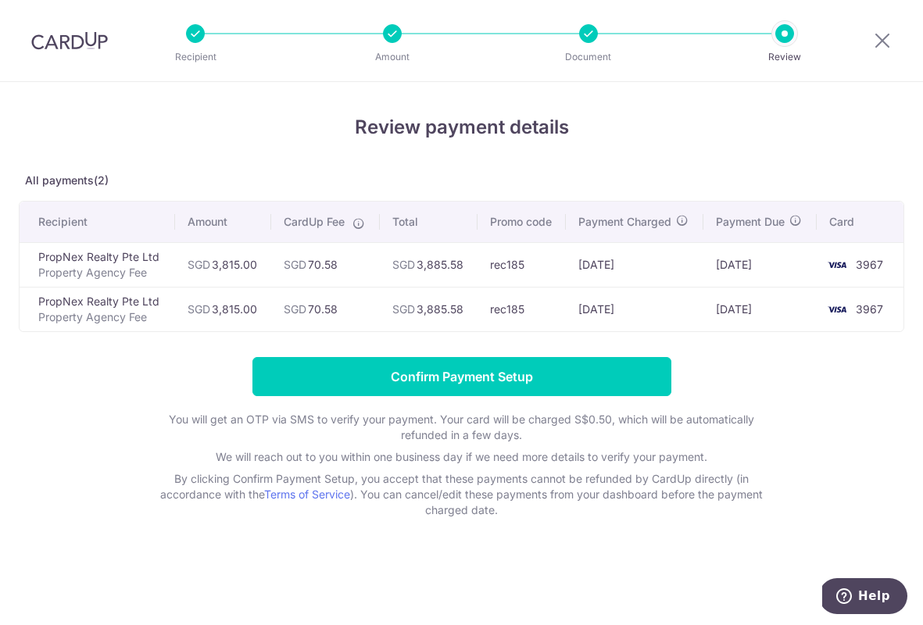
click at [546, 356] on div "Review payment details All payments(2) Recipient Amount CardUp Fee Total Promo …" at bounding box center [461, 315] width 885 height 405
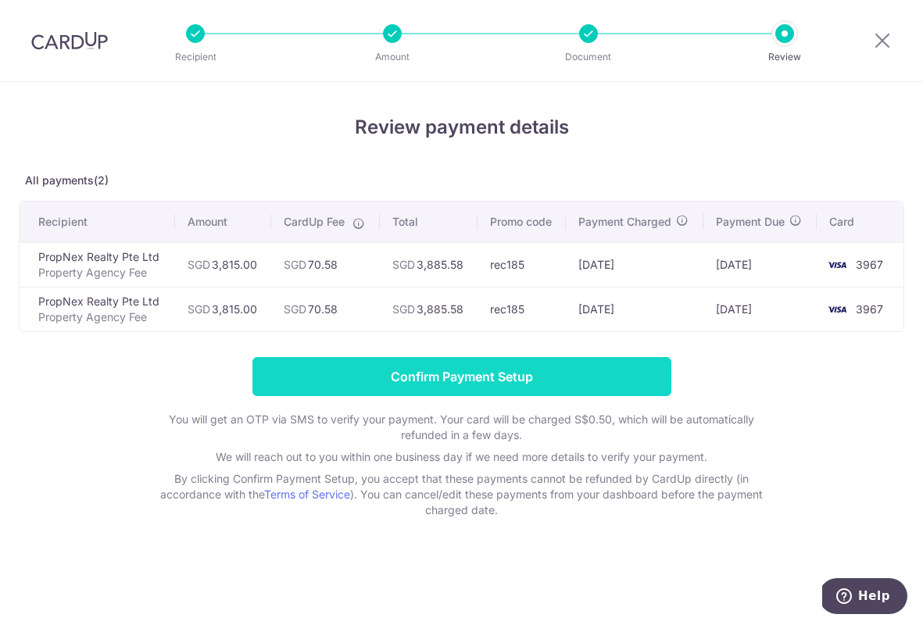
click at [523, 366] on input "Confirm Payment Setup" at bounding box center [461, 376] width 419 height 39
